Goal: Task Accomplishment & Management: Manage account settings

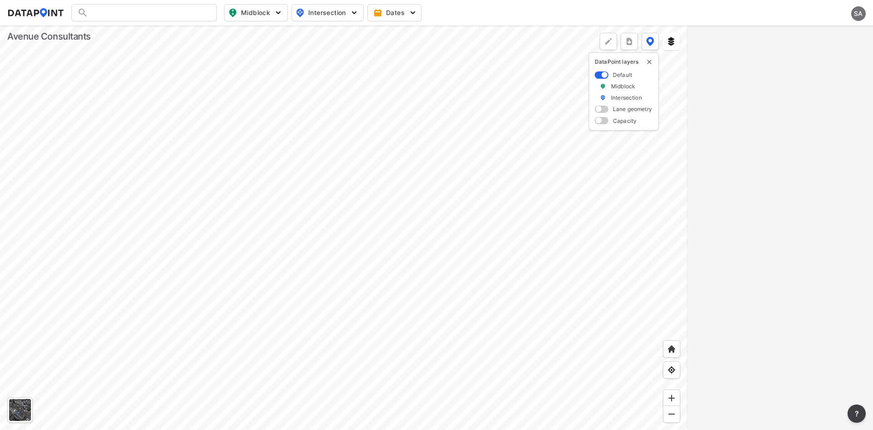
click at [855, 10] on div "SA" at bounding box center [858, 13] width 15 height 15
click at [832, 50] on p "Log out" at bounding box center [828, 52] width 76 height 16
click at [818, 48] on p "Log out" at bounding box center [828, 52] width 76 height 16
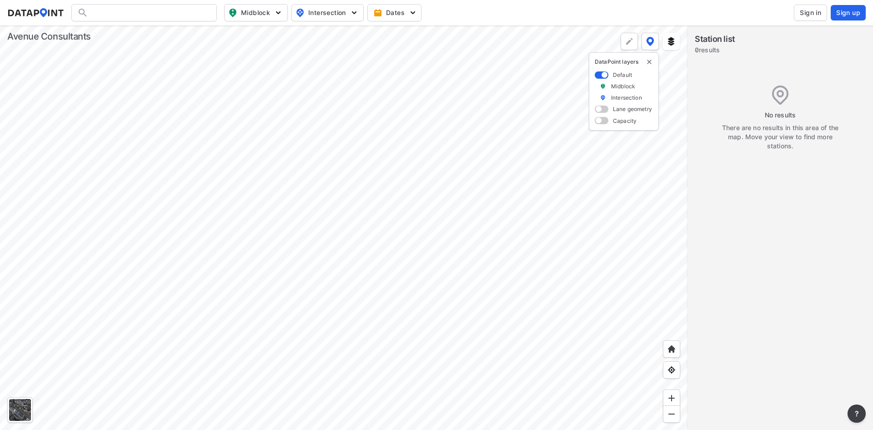
click at [815, 19] on button "Sign in" at bounding box center [810, 13] width 33 height 16
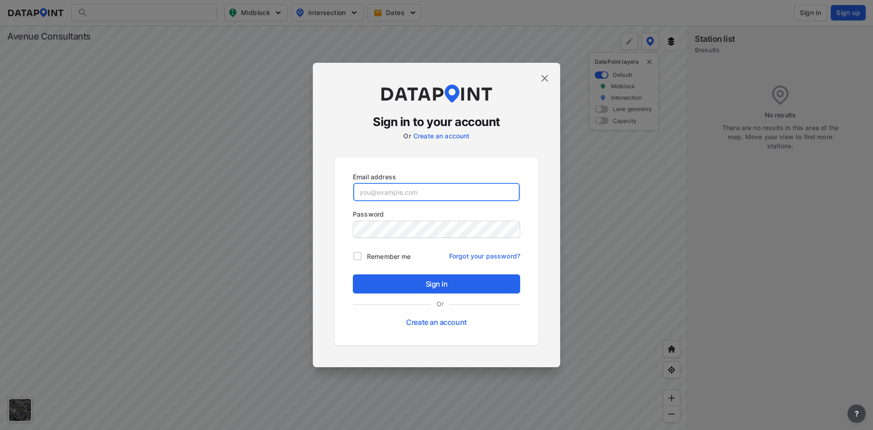
type input "[EMAIL_ADDRESS][DOMAIN_NAME]"
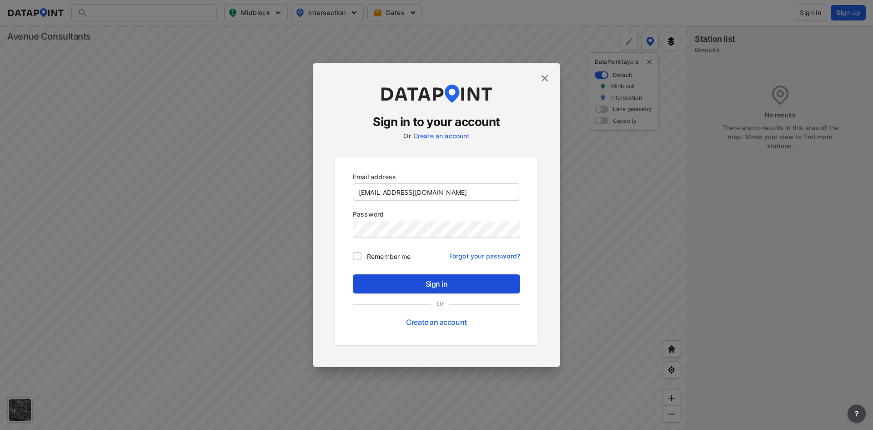
click at [387, 284] on span "Sign in" at bounding box center [436, 283] width 153 height 11
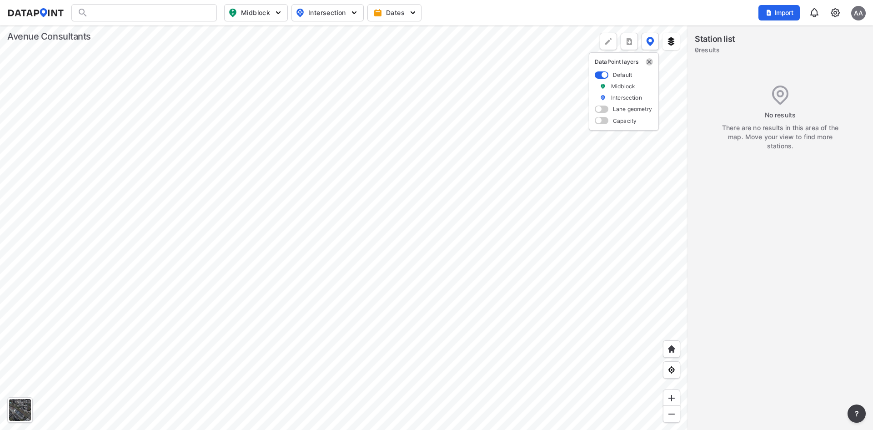
click at [649, 62] on img "delete" at bounding box center [649, 61] width 7 height 7
click at [836, 15] on img at bounding box center [835, 12] width 11 height 11
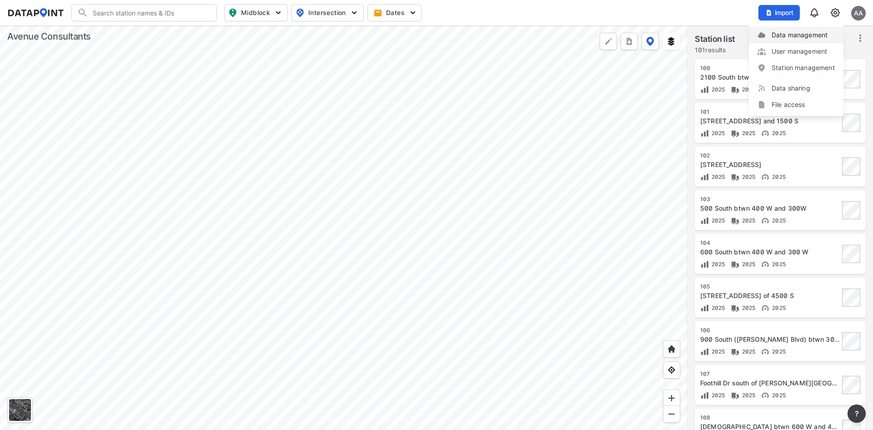
click at [794, 37] on link "Data management" at bounding box center [796, 34] width 78 height 9
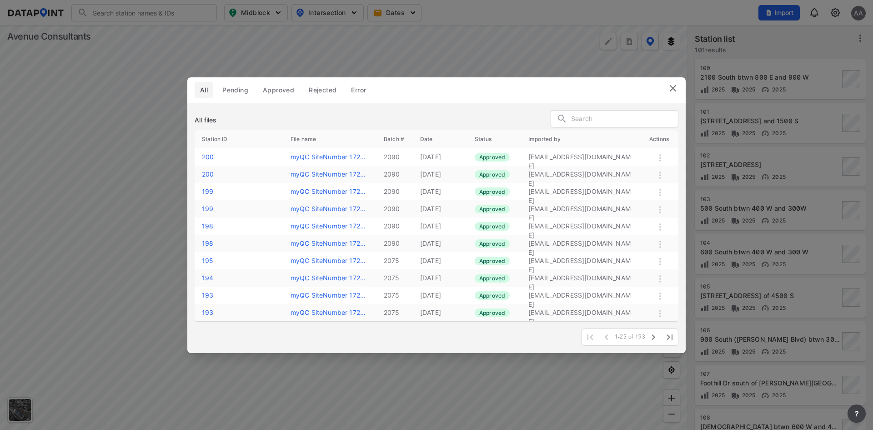
click at [670, 86] on img at bounding box center [673, 88] width 11 height 11
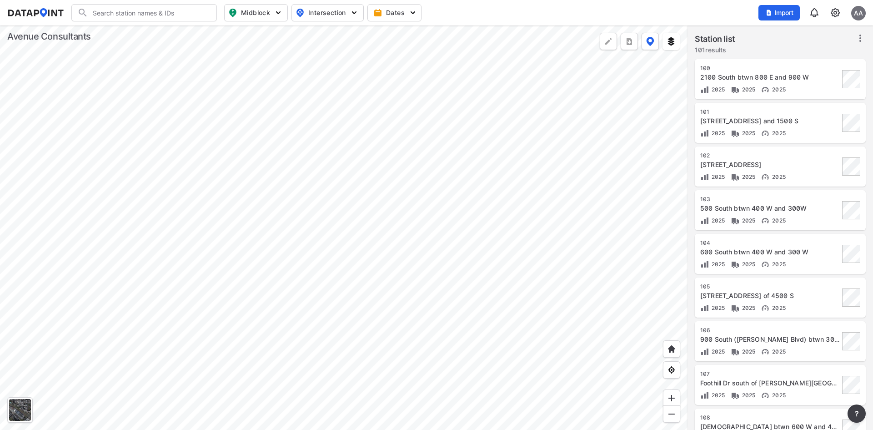
click at [855, 13] on div "AA" at bounding box center [858, 13] width 15 height 15
click at [825, 57] on p "Log out" at bounding box center [828, 52] width 76 height 16
